Goal: Task Accomplishment & Management: Manage account settings

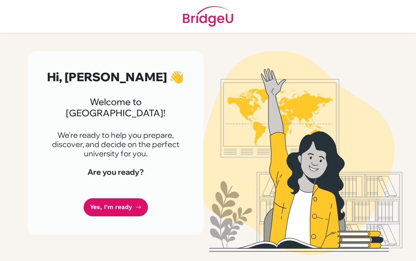
click at [119, 198] on link "Yes, I'm ready" at bounding box center [116, 207] width 64 height 18
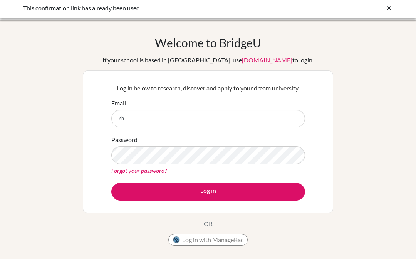
type input "s"
type input "0"
type input "[EMAIL_ADDRESS][DOMAIN_NAME]"
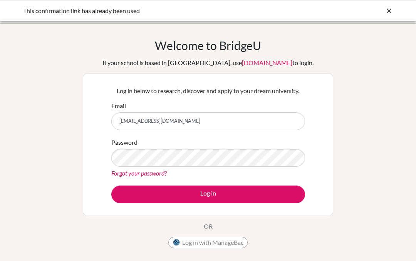
click at [151, 171] on link "Forgot your password?" at bounding box center [138, 173] width 55 height 7
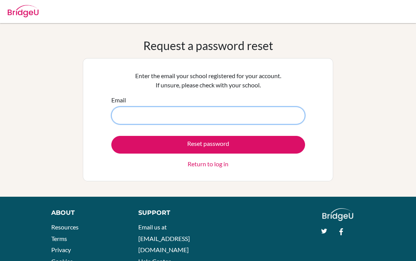
click at [211, 118] on input "Email" at bounding box center [208, 116] width 194 height 18
click at [208, 145] on button "Reset password" at bounding box center [208, 145] width 194 height 18
type input "024a411@sxc.edu.np"
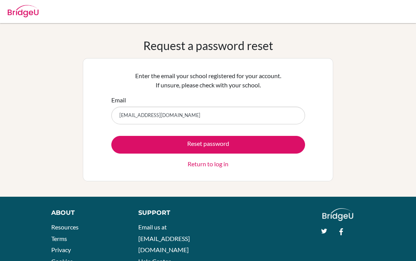
click at [163, 141] on button "Reset password" at bounding box center [208, 145] width 194 height 18
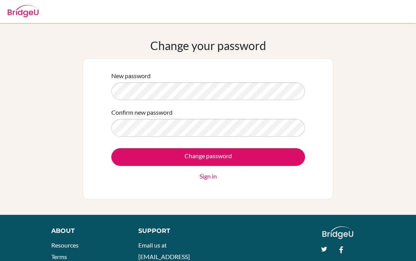
click at [246, 158] on input "Change password" at bounding box center [208, 157] width 194 height 18
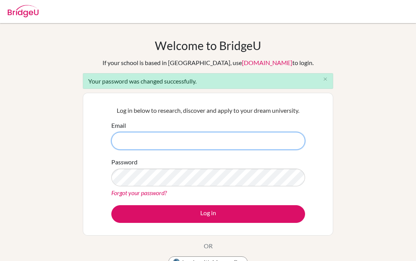
click at [214, 143] on input "Email" at bounding box center [208, 141] width 194 height 18
type input "[EMAIL_ADDRESS][DOMAIN_NAME]"
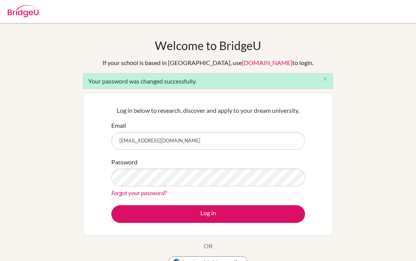
click at [215, 209] on button "Log in" at bounding box center [208, 214] width 194 height 18
